Goal: Browse casually

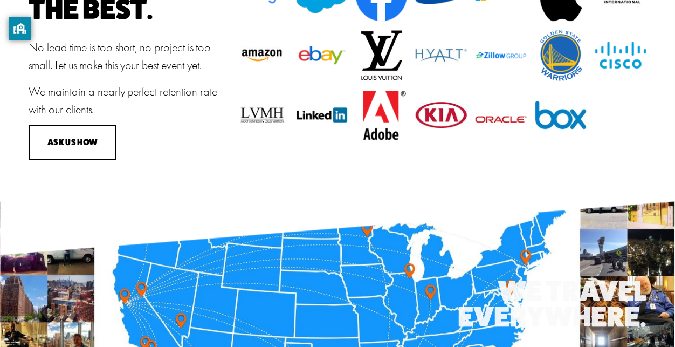
scroll to position [1259, 0]
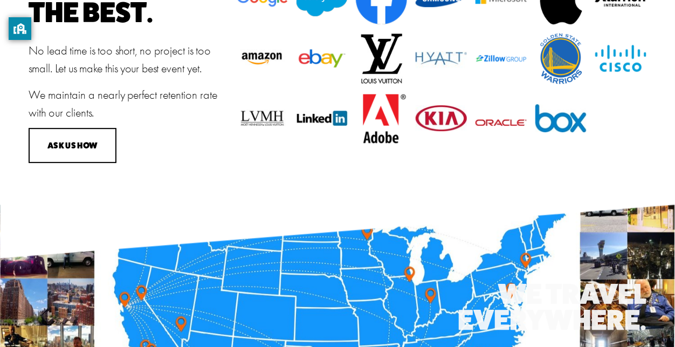
click at [379, 184] on div "Trusted by the best. No lead time is too short, no project is too small. Let us…" at bounding box center [337, 76] width 675 height 253
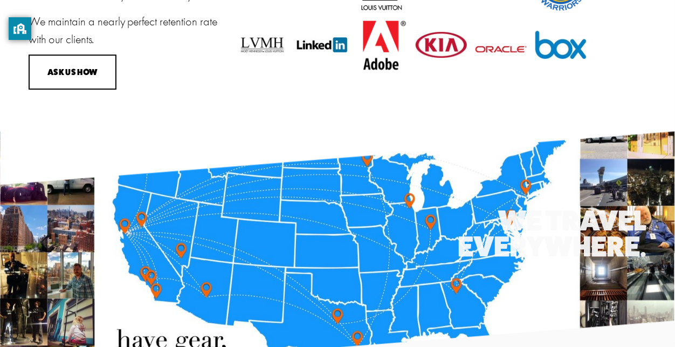
scroll to position [1427, 0]
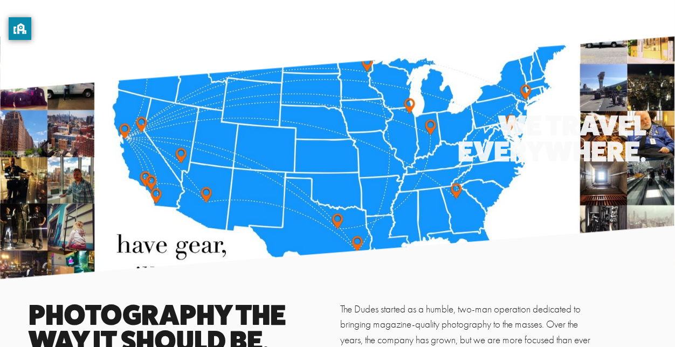
drag, startPoint x: 379, startPoint y: 184, endPoint x: 325, endPoint y: 156, distance: 61.5
click at [325, 156] on div "We Travel everywhere." at bounding box center [337, 157] width 675 height 91
drag, startPoint x: 325, startPoint y: 156, endPoint x: 317, endPoint y: 155, distance: 7.6
click at [317, 155] on div "We Travel everywhere." at bounding box center [337, 157] width 675 height 91
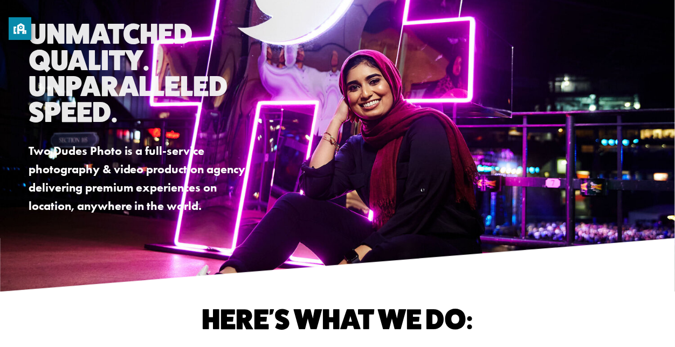
scroll to position [0, 0]
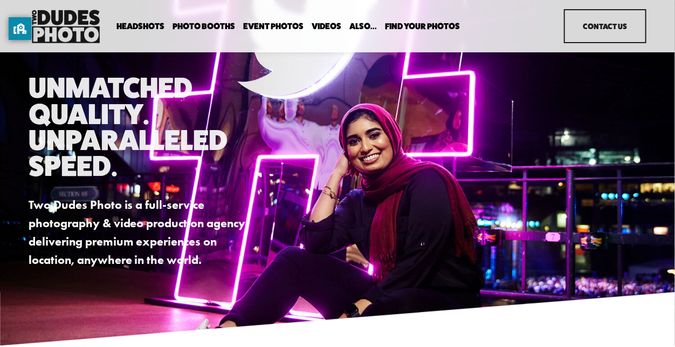
click at [64, 30] on img at bounding box center [66, 26] width 74 height 39
click at [48, 232] on p "Two Dudes Photo is a full-service photography & video production agency deliver…" at bounding box center [143, 232] width 228 height 73
